Goal: Task Accomplishment & Management: Use online tool/utility

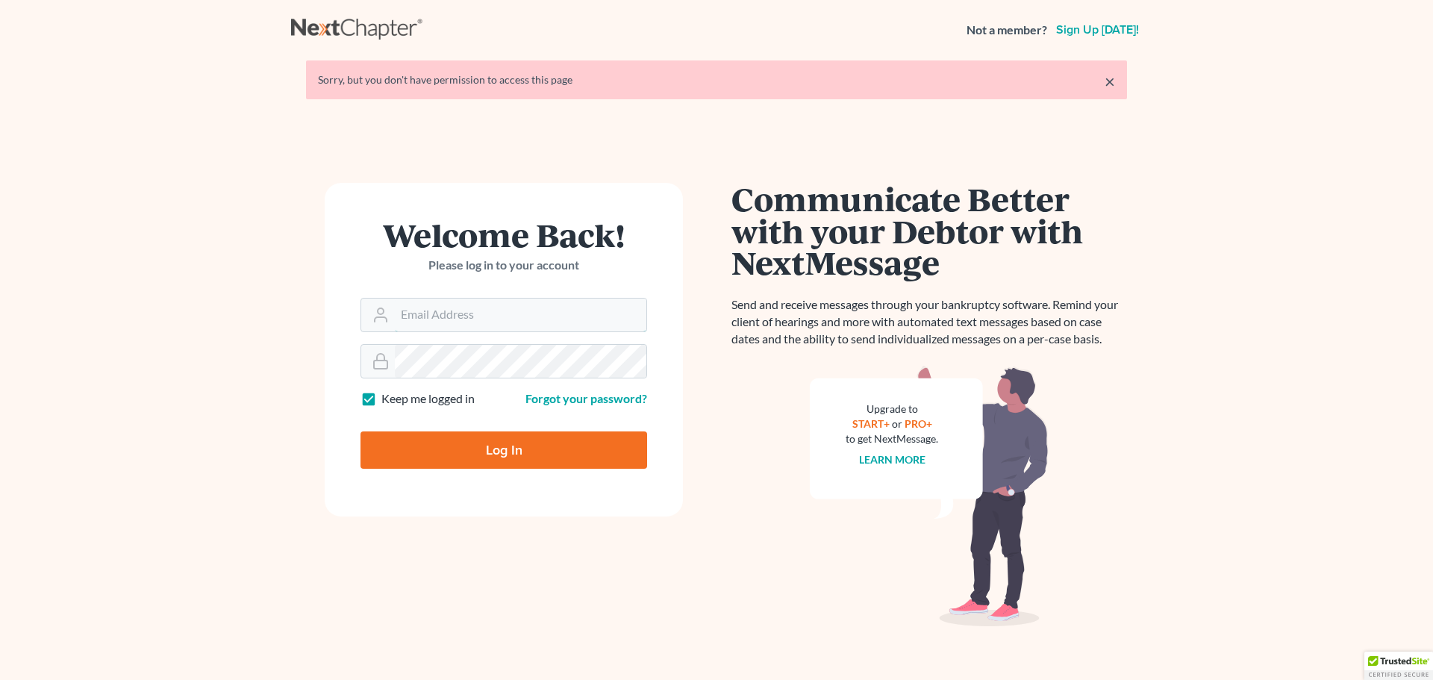
type input "[PERSON_NAME][EMAIL_ADDRESS][DOMAIN_NAME]"
click at [528, 448] on input "Log In" at bounding box center [503, 449] width 287 height 37
type input "Thinking..."
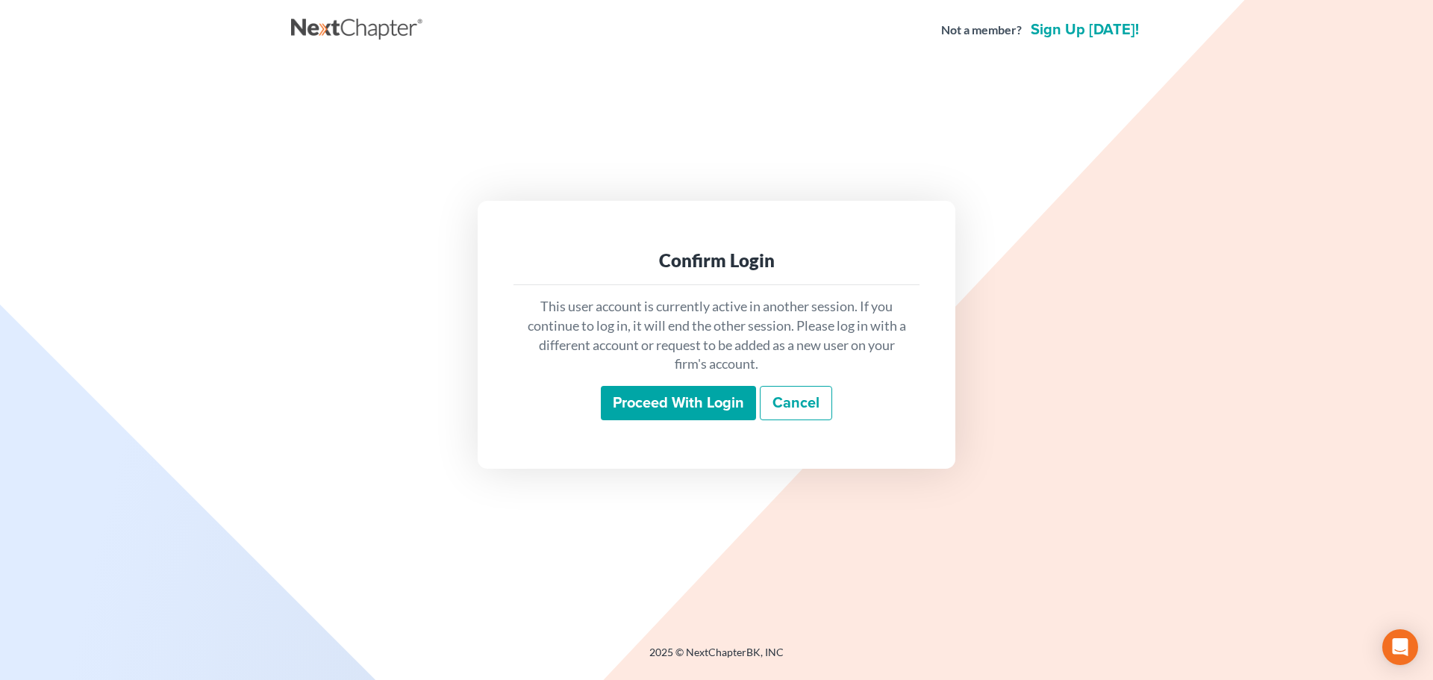
click at [697, 411] on input "Proceed with login" at bounding box center [678, 403] width 155 height 34
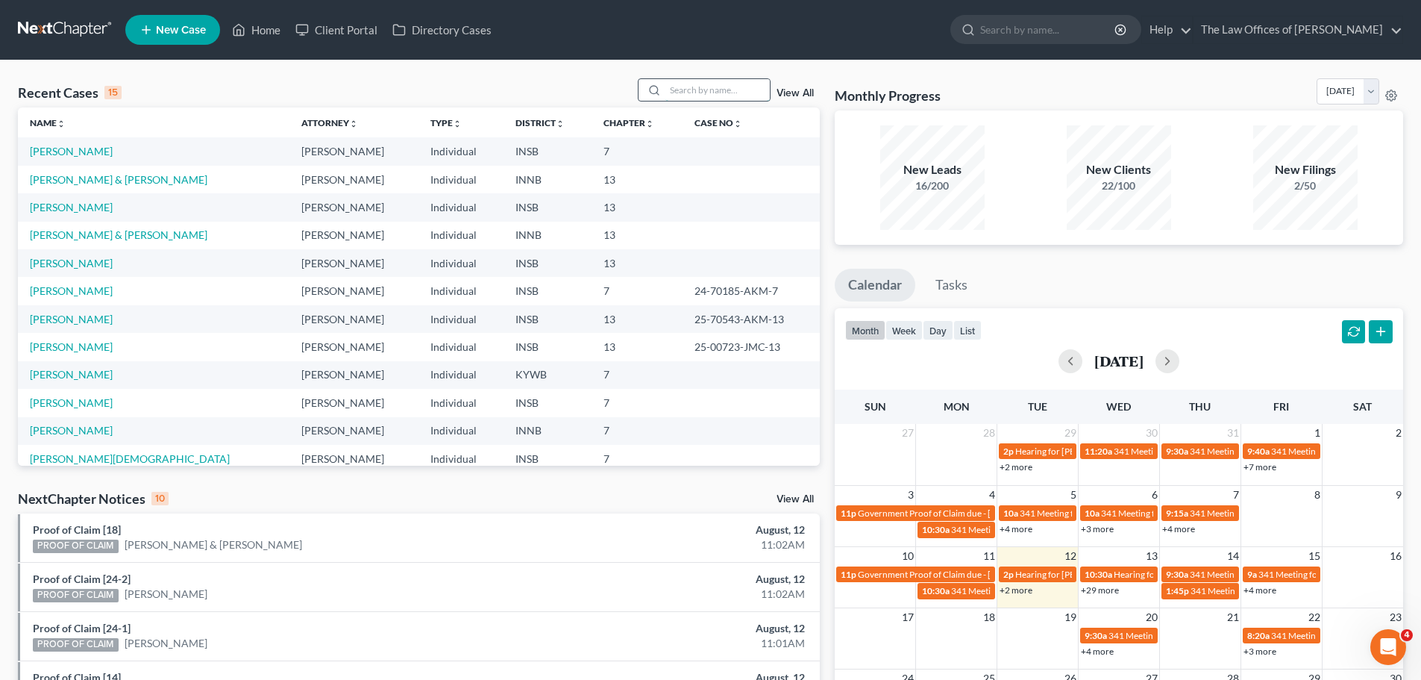
click at [675, 90] on input "search" at bounding box center [718, 90] width 104 height 22
paste input "Spears, Robby"
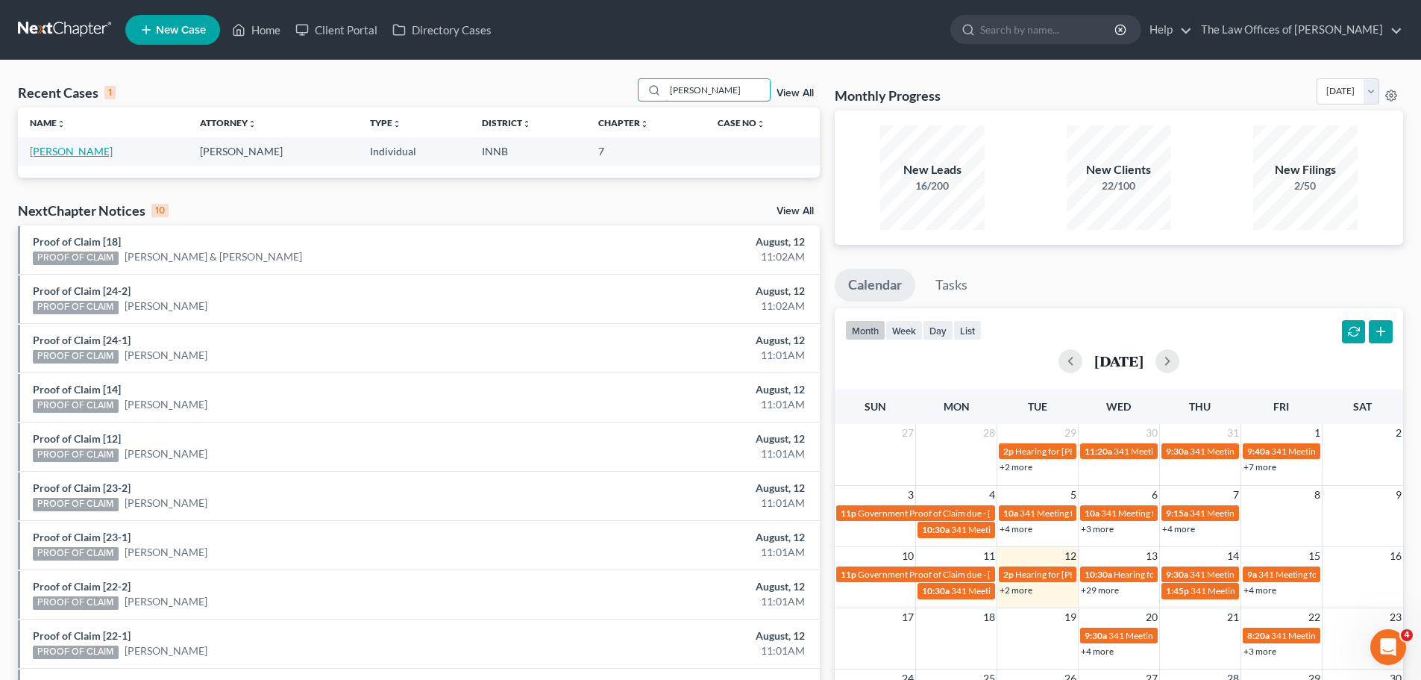
type input "Spears, Robby"
click at [75, 152] on link "Spears, Robby" at bounding box center [71, 151] width 83 height 13
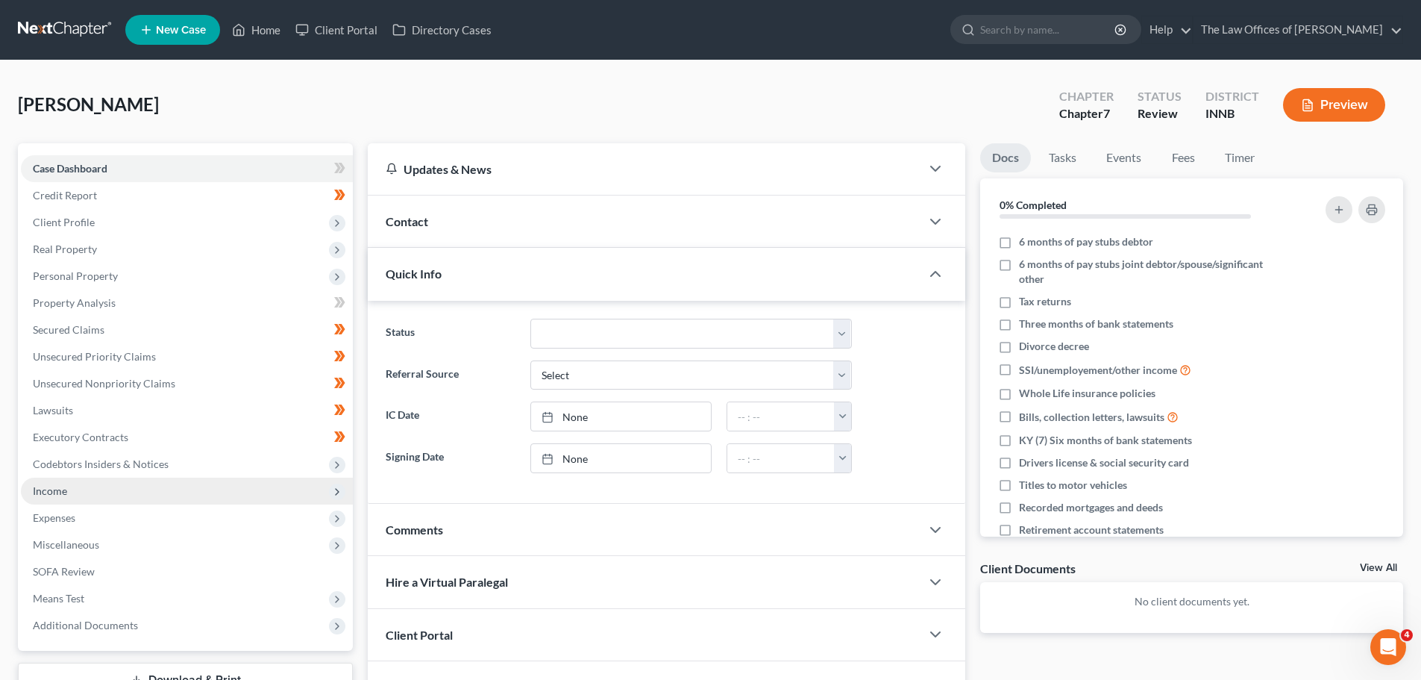
click at [49, 492] on span "Income" at bounding box center [50, 490] width 34 height 13
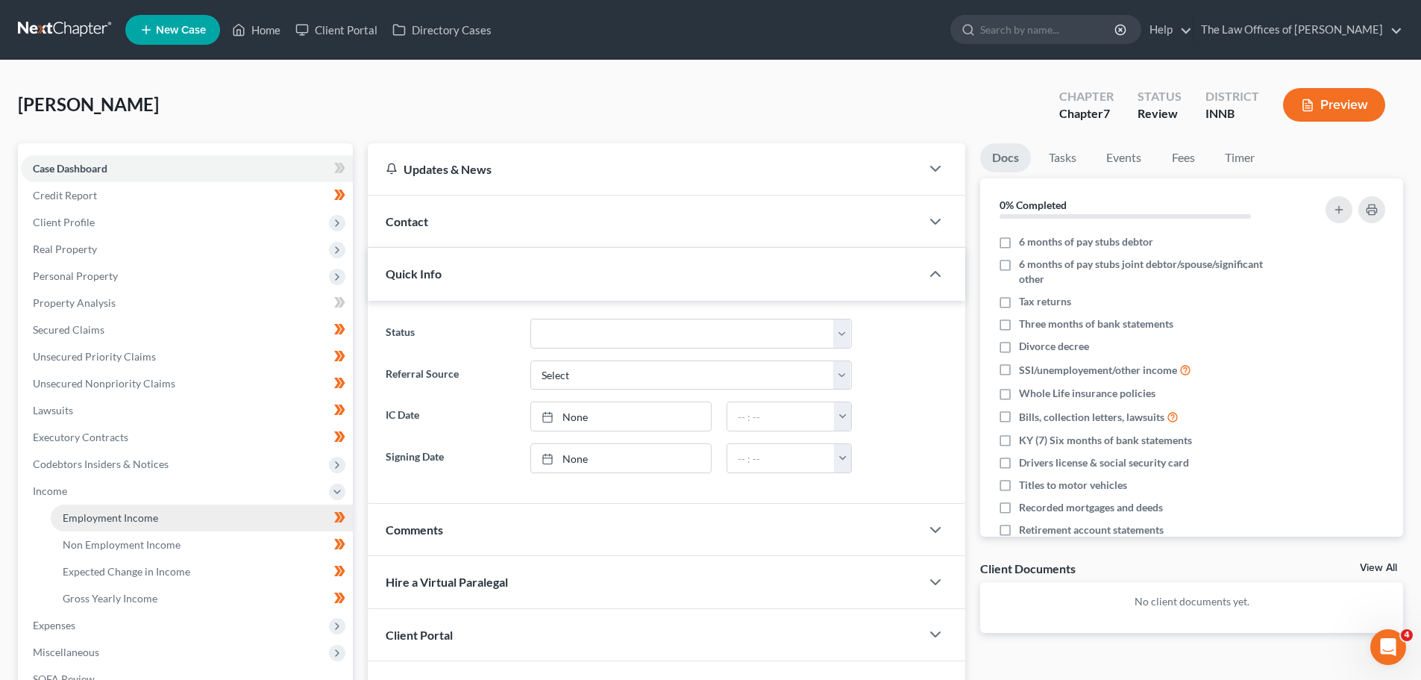
click at [112, 521] on span "Employment Income" at bounding box center [111, 517] width 96 height 13
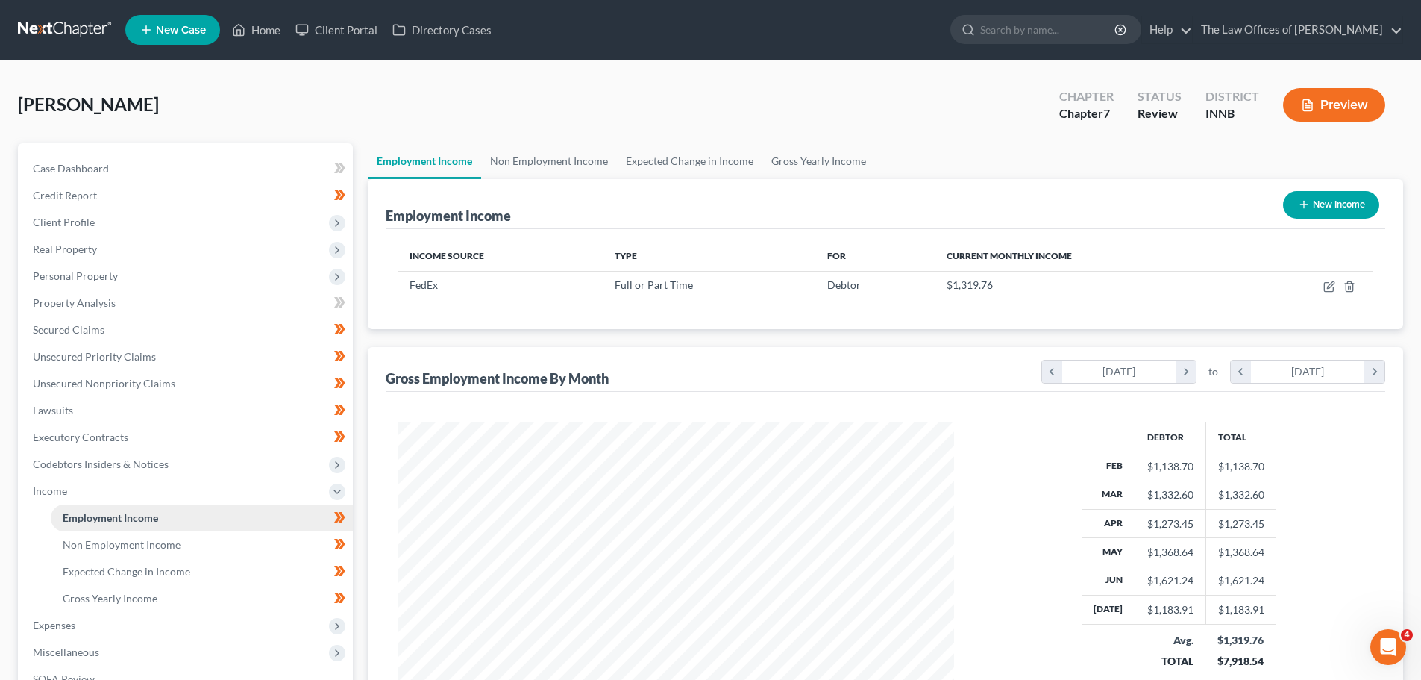
scroll to position [278, 586]
click at [259, 25] on link "Home" at bounding box center [256, 29] width 63 height 27
